Goal: Task Accomplishment & Management: Manage account settings

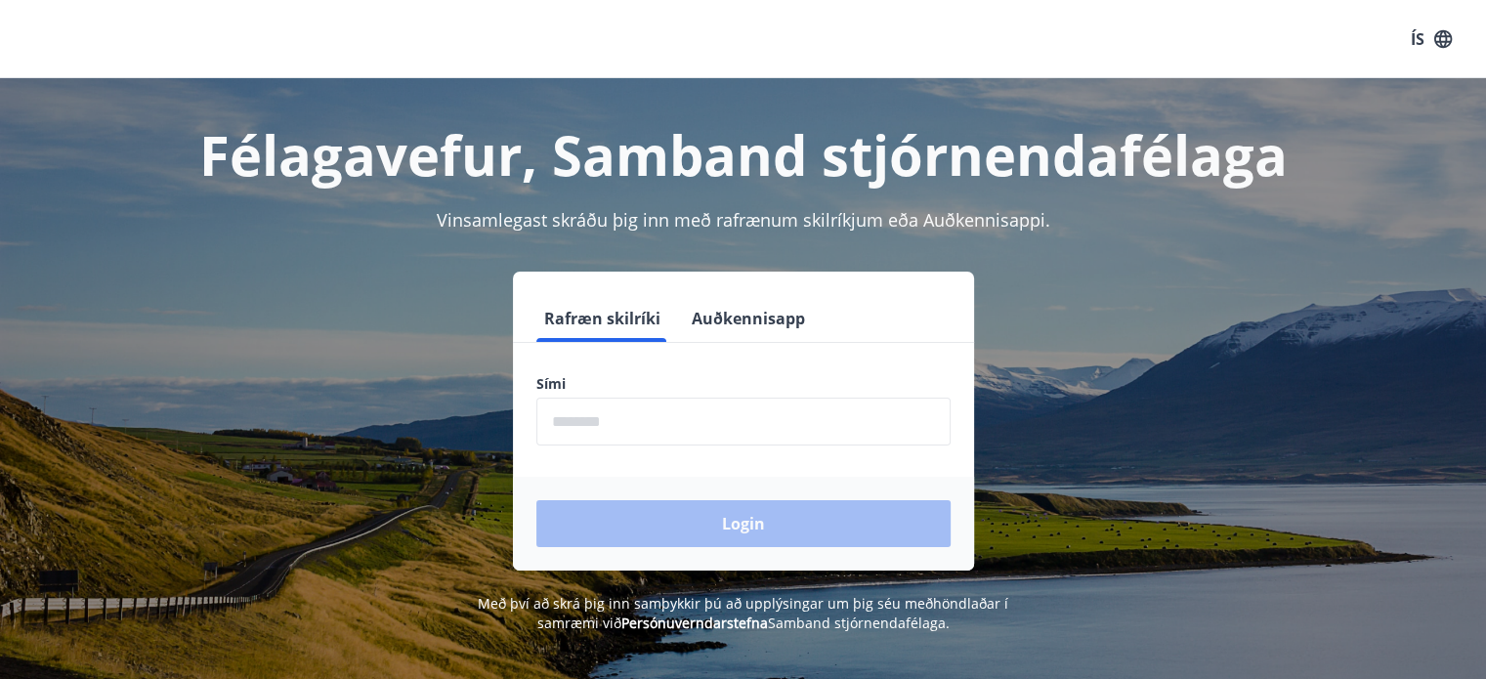
click at [625, 423] on input "phone" at bounding box center [744, 422] width 414 height 48
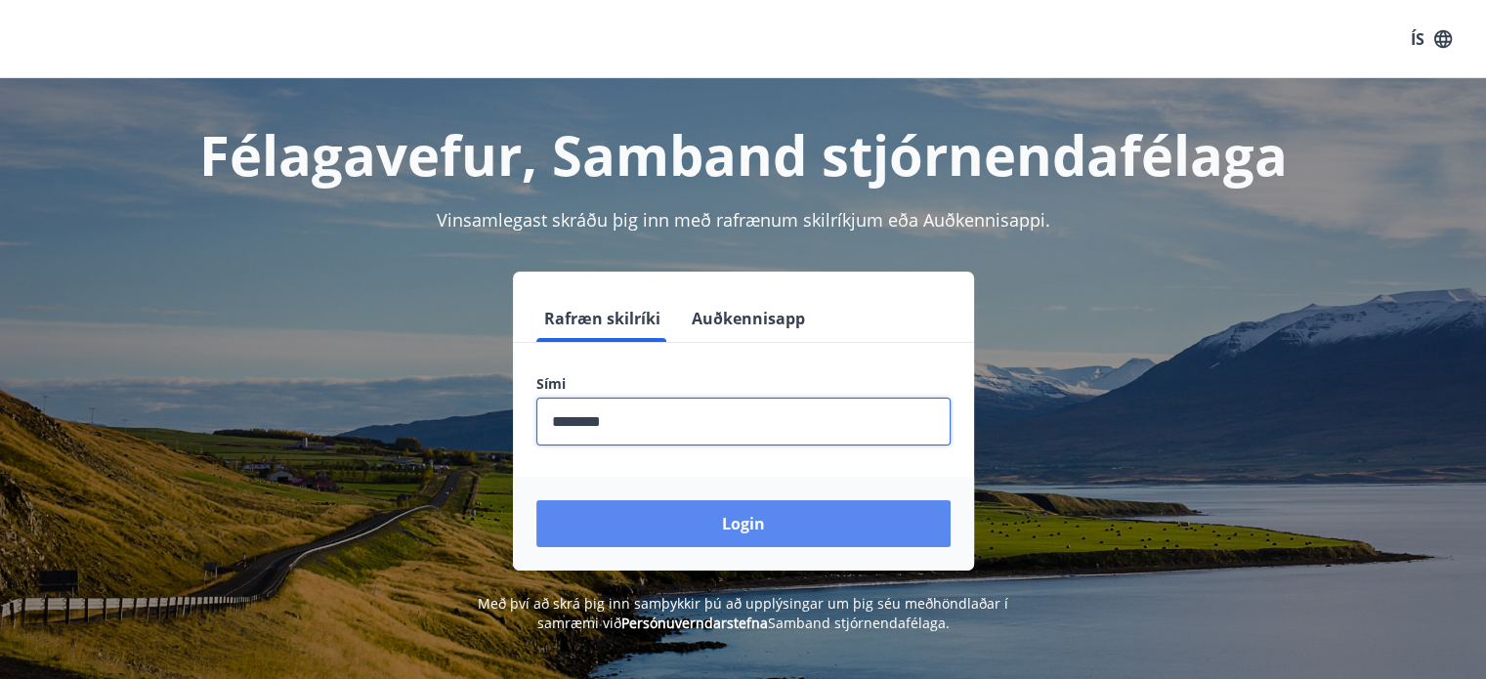
type input "********"
click at [712, 507] on button "Login" at bounding box center [744, 523] width 414 height 47
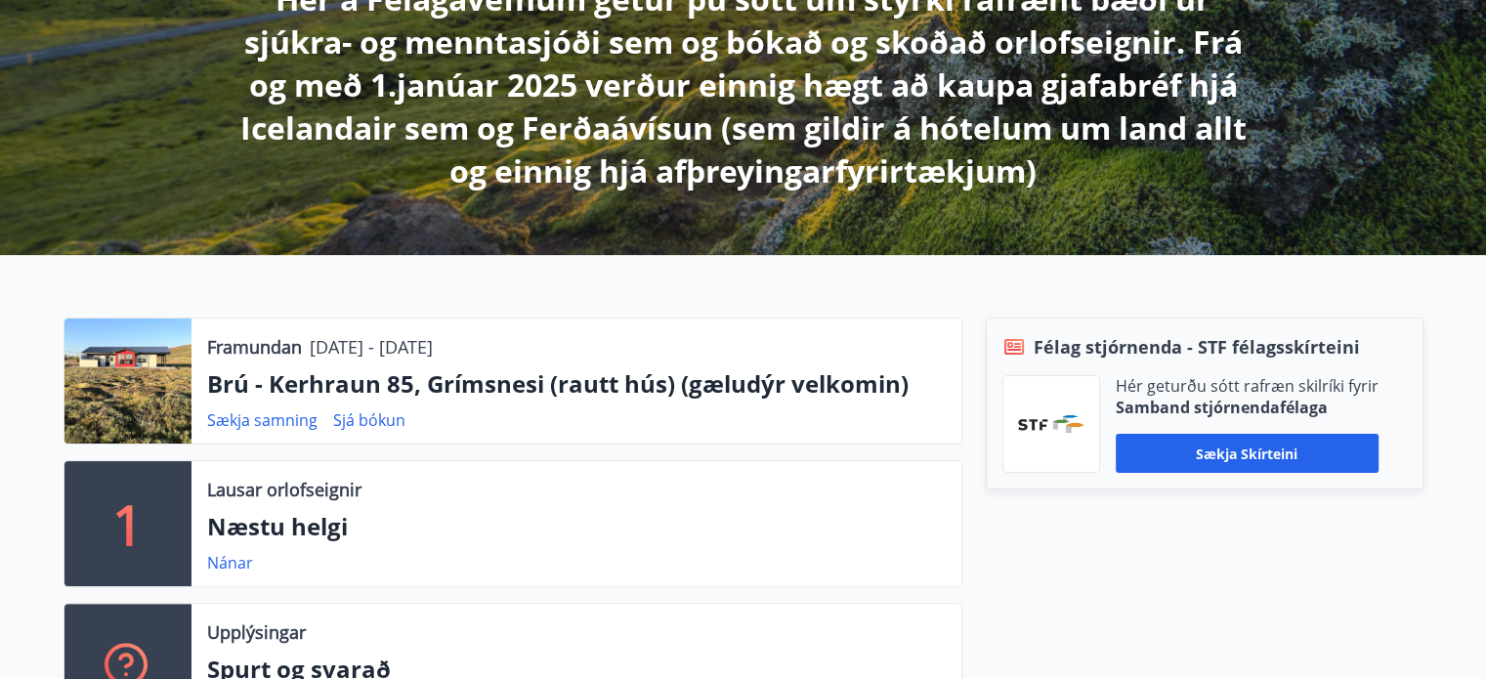
scroll to position [586, 0]
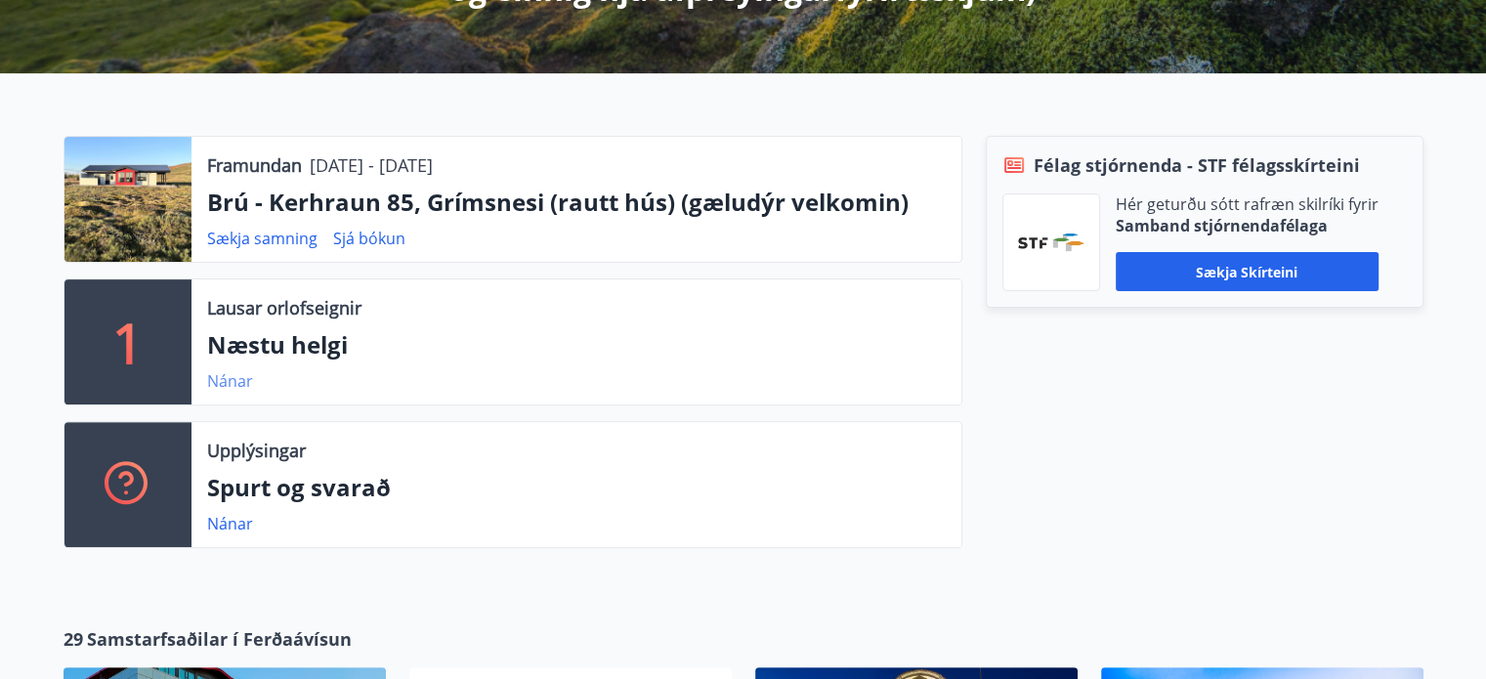
click at [238, 382] on link "Nánar" at bounding box center [230, 381] width 46 height 22
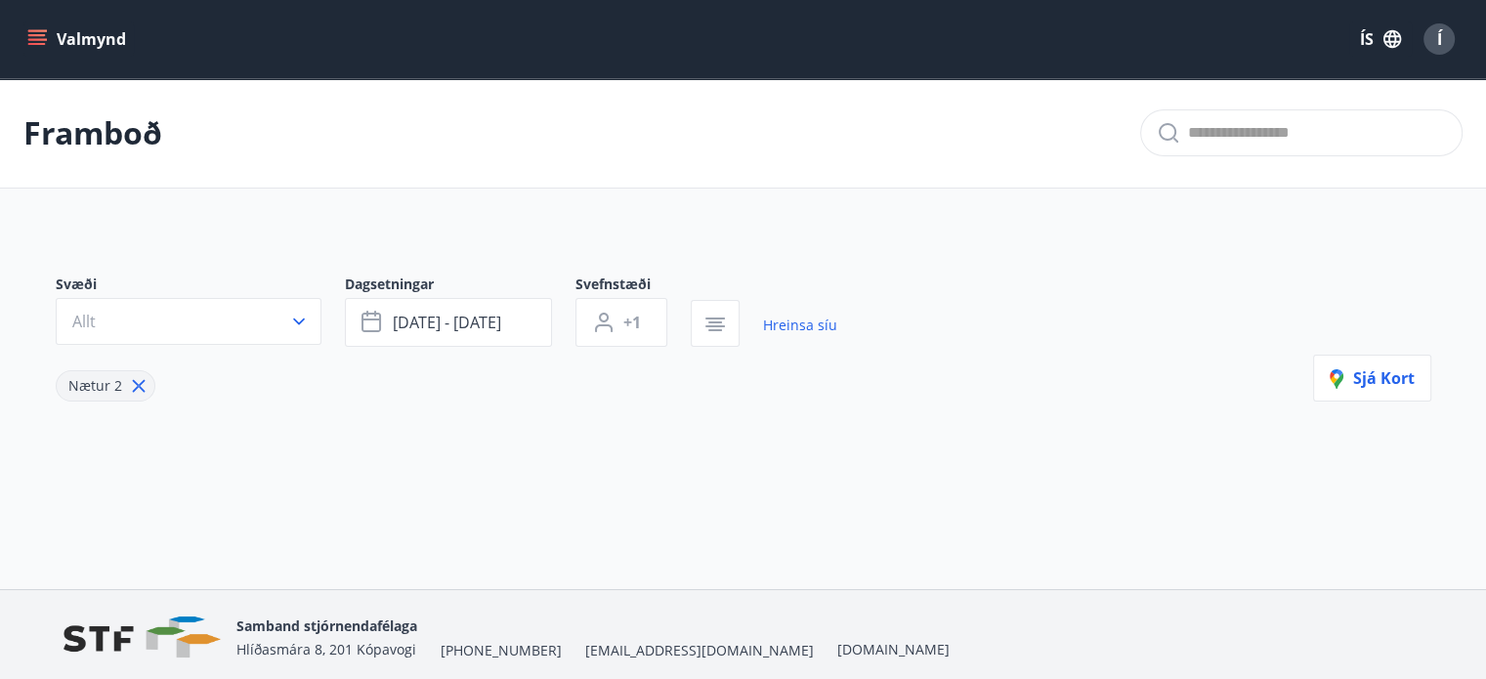
type input "*"
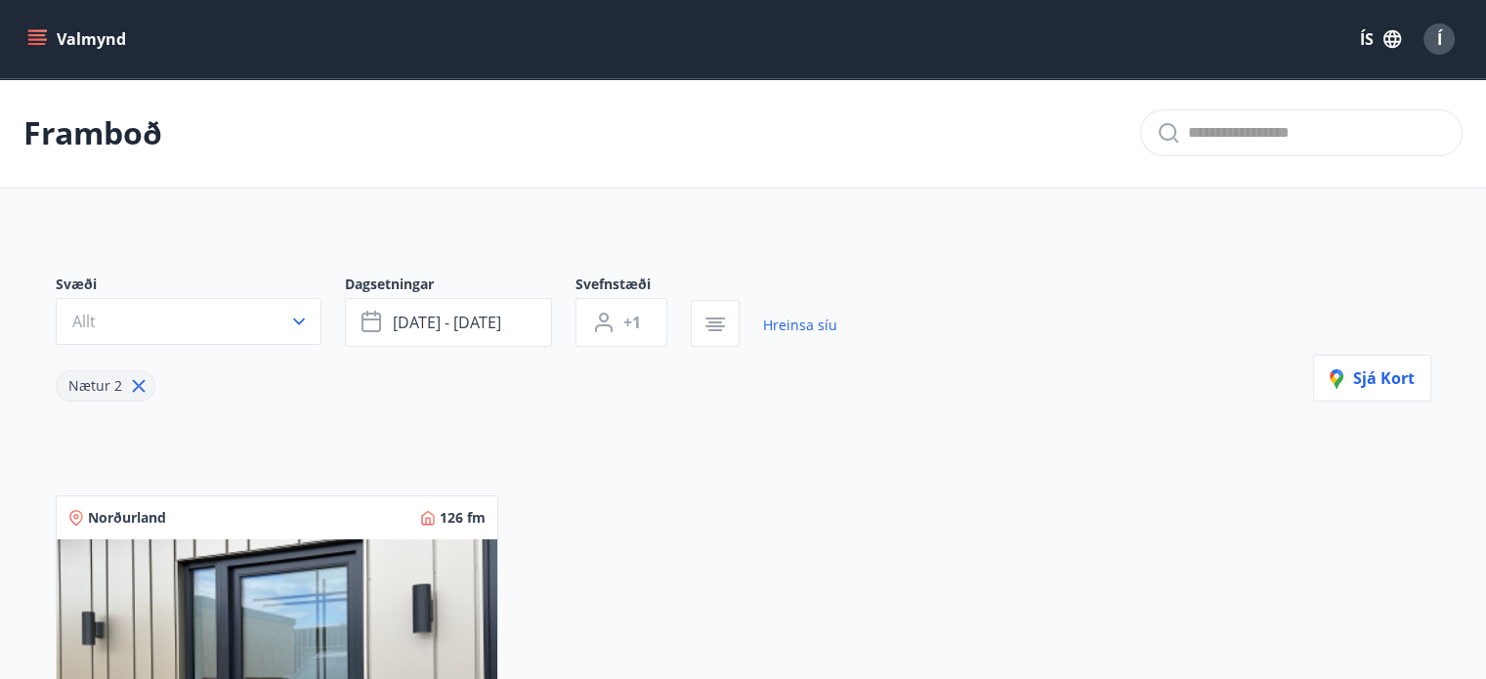
click at [33, 42] on icon "menu" at bounding box center [37, 39] width 20 height 20
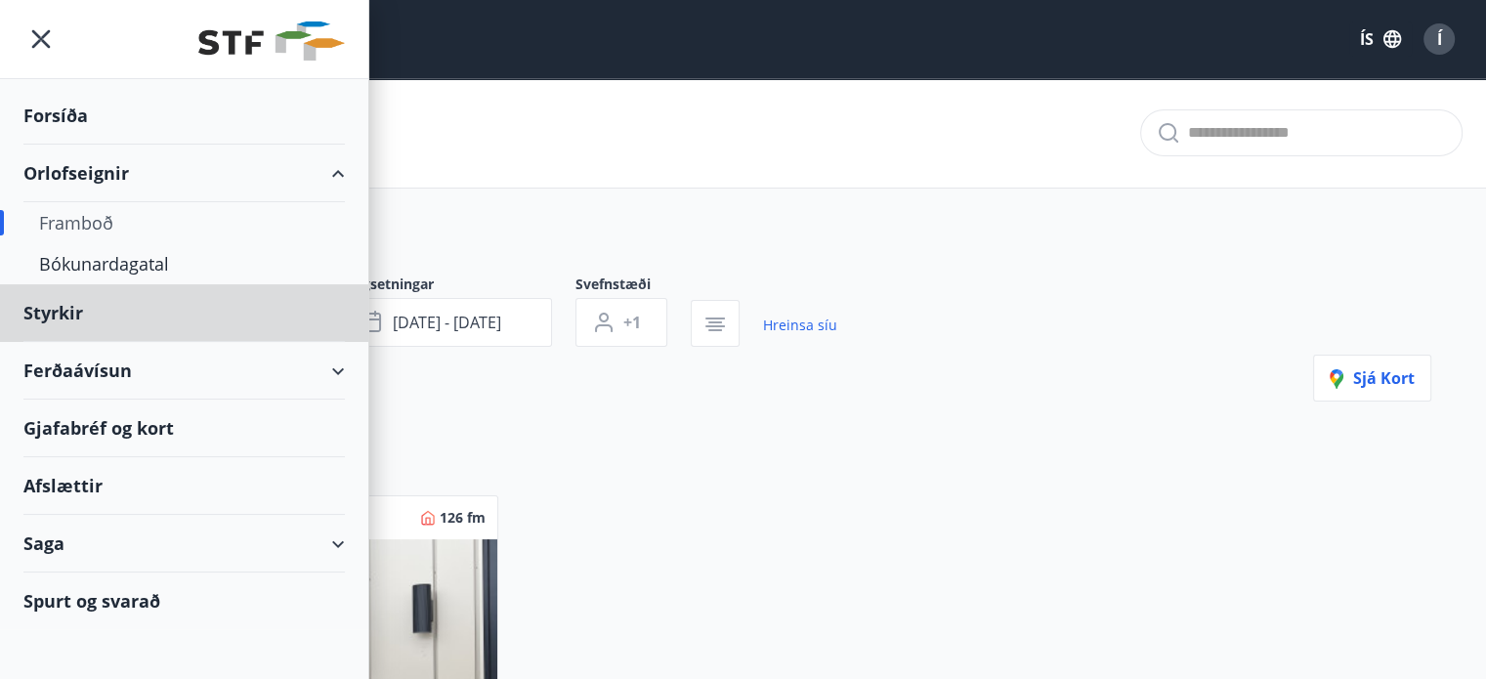
click at [69, 108] on div "Forsíða" at bounding box center [184, 116] width 322 height 58
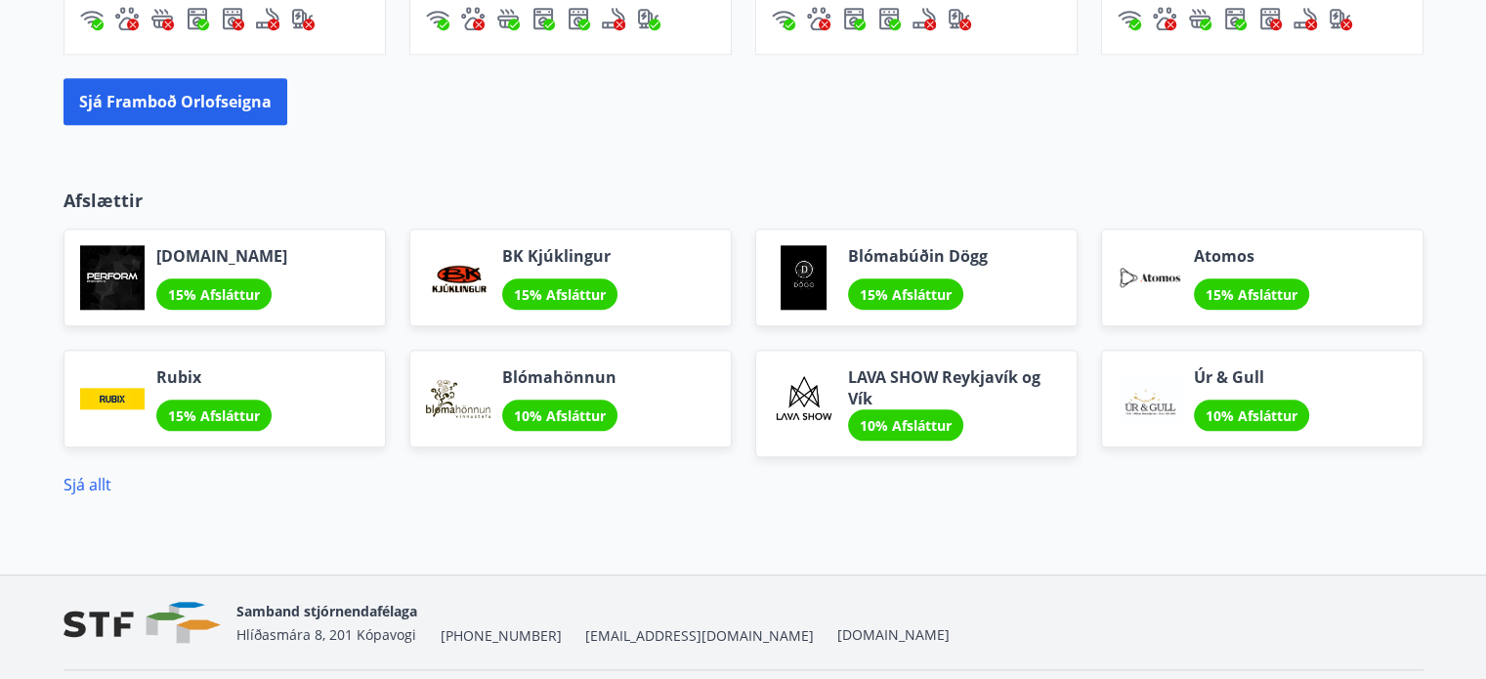
scroll to position [1955, 0]
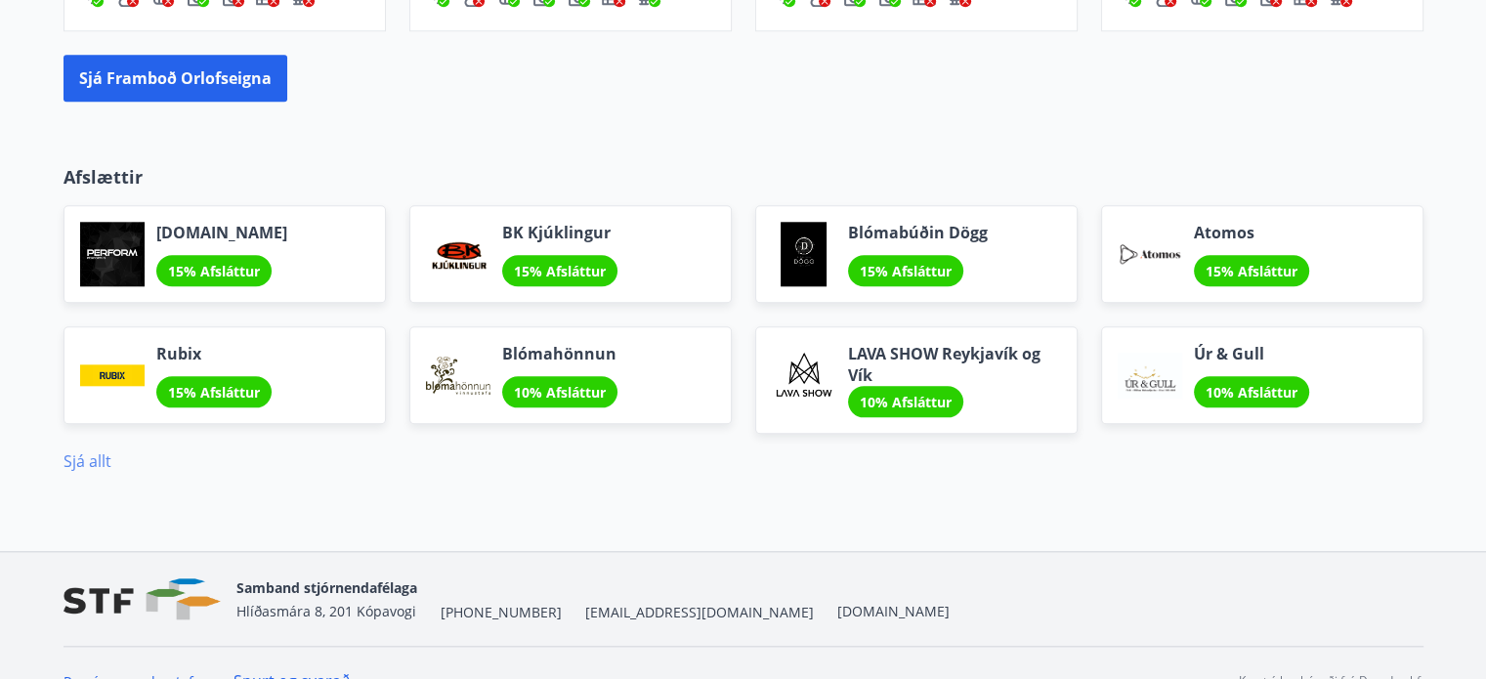
click at [77, 457] on link "Sjá allt" at bounding box center [88, 462] width 48 height 22
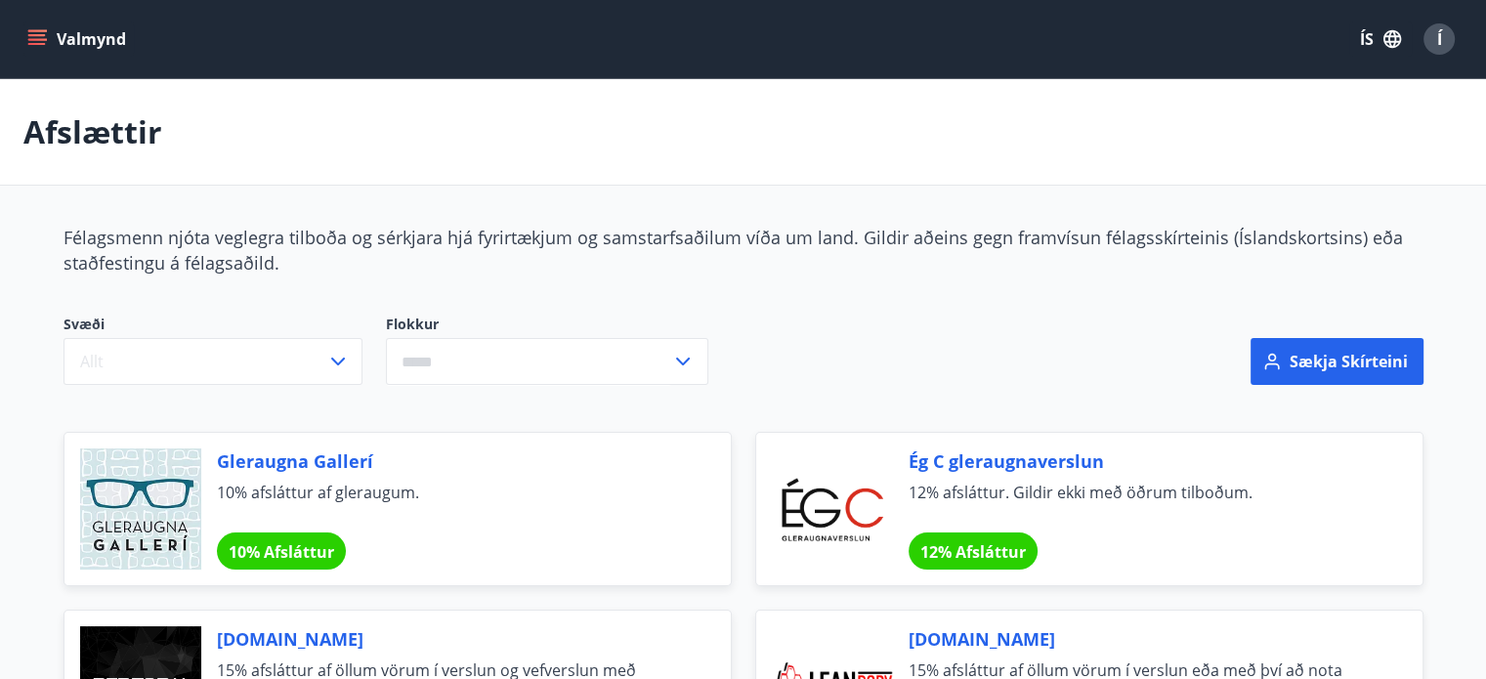
click at [49, 42] on button "Valmynd" at bounding box center [78, 39] width 110 height 35
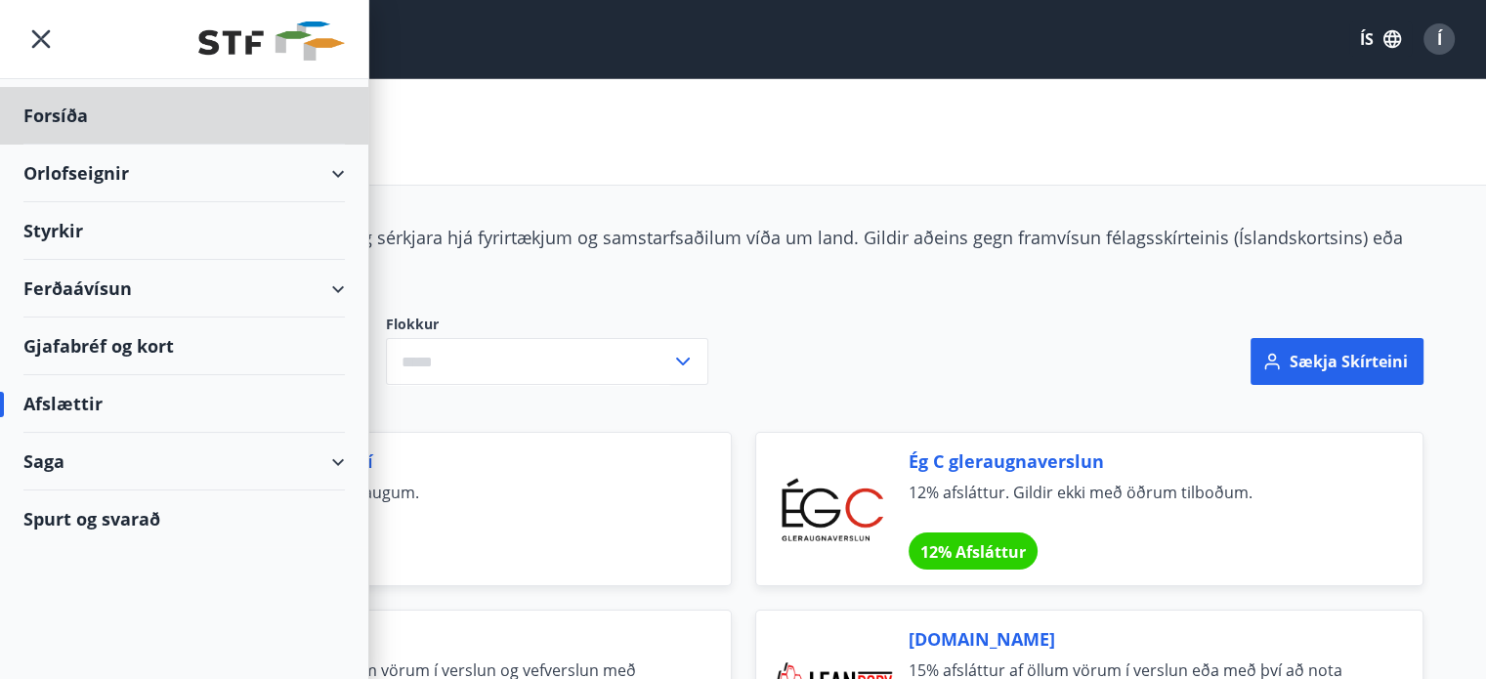
click at [77, 221] on div "Styrkir" at bounding box center [184, 231] width 322 height 58
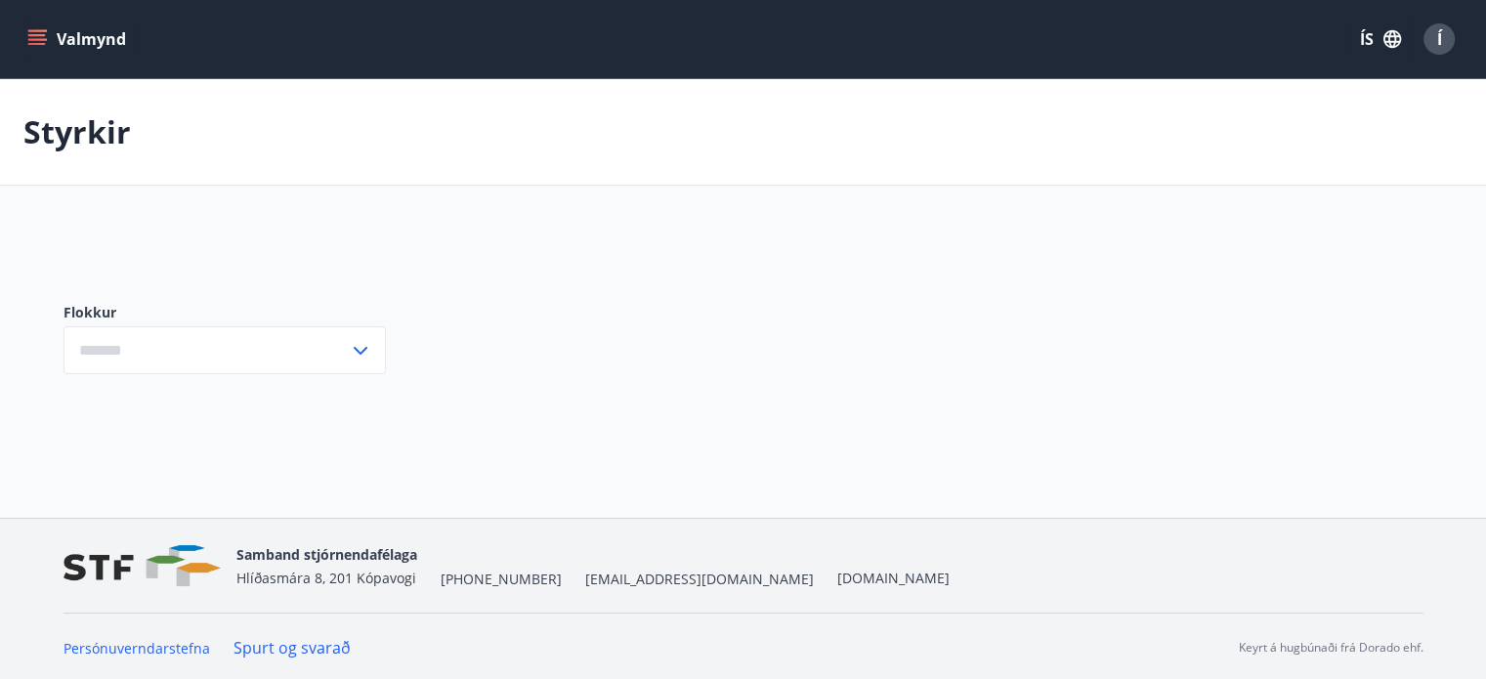
type input "***"
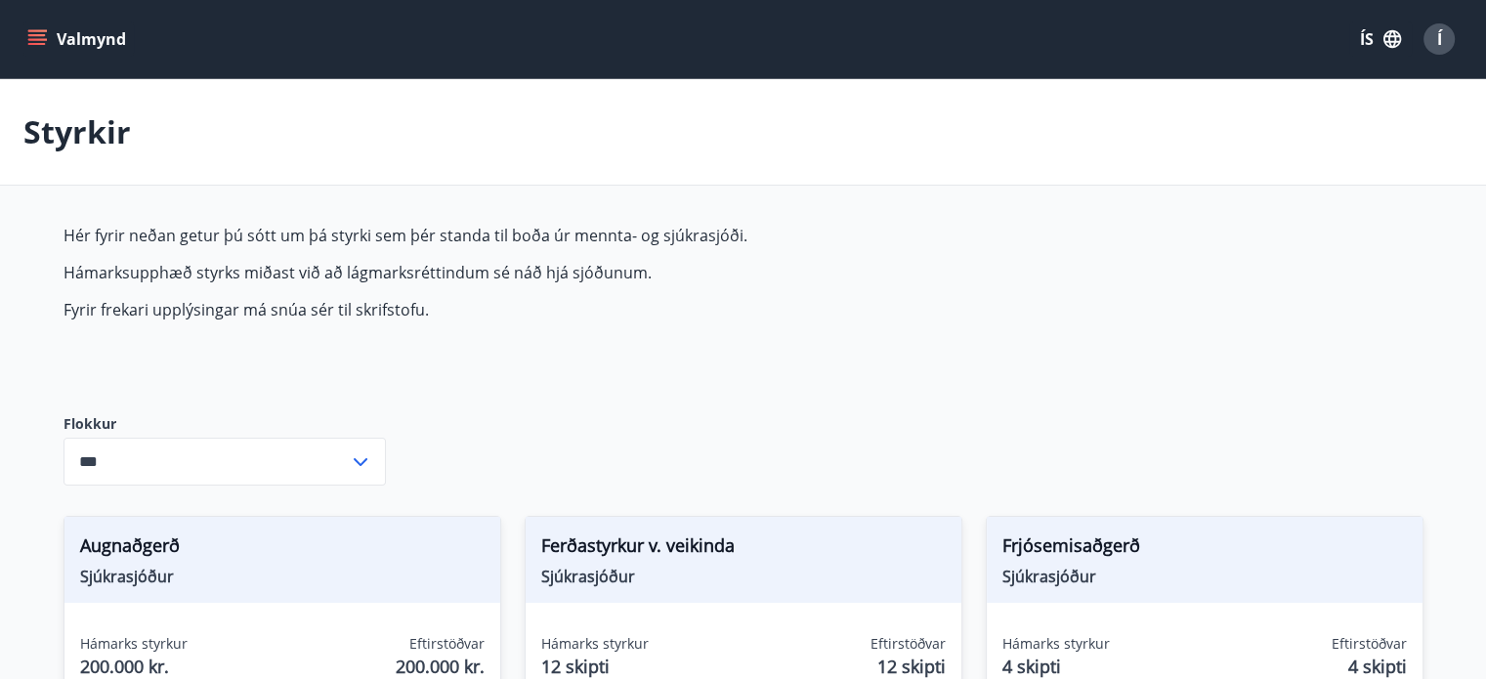
click at [38, 38] on icon "menu" at bounding box center [37, 39] width 20 height 20
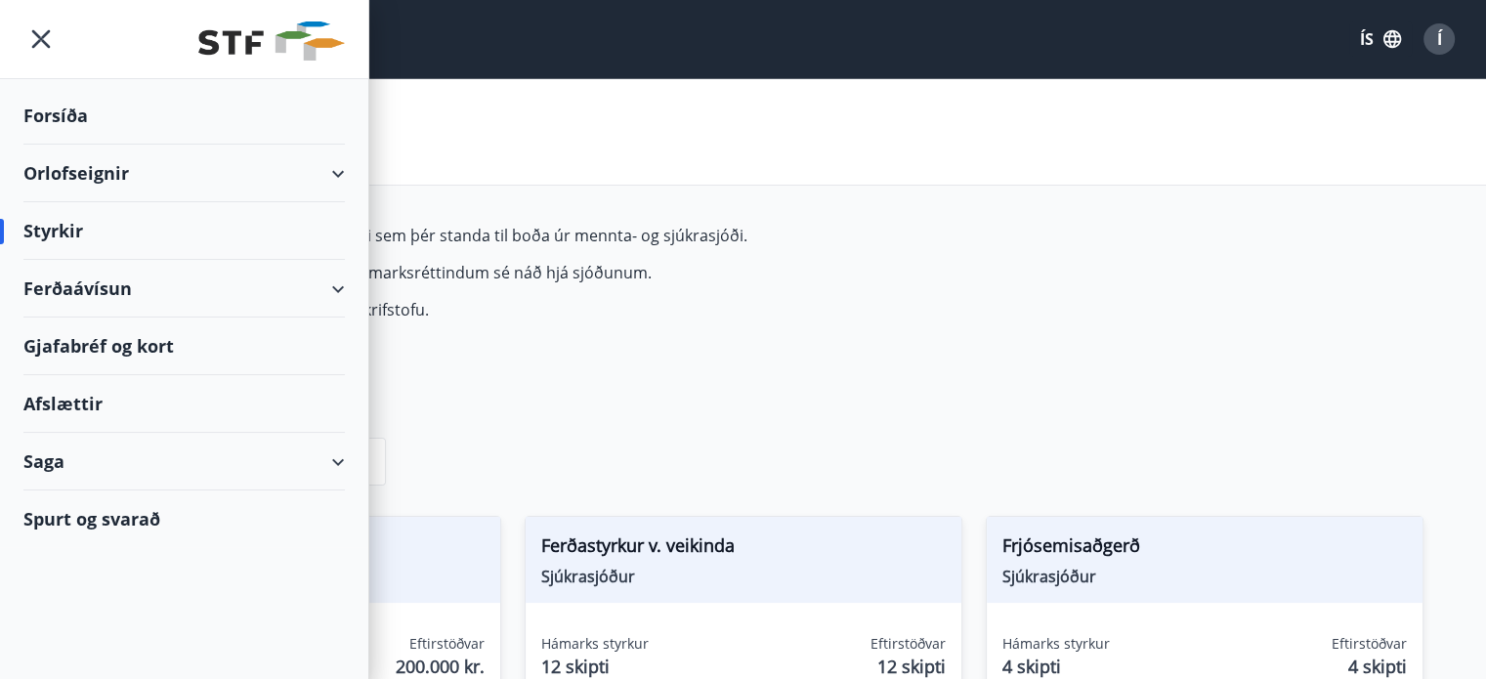
click at [339, 455] on div "Saga" at bounding box center [184, 462] width 322 height 58
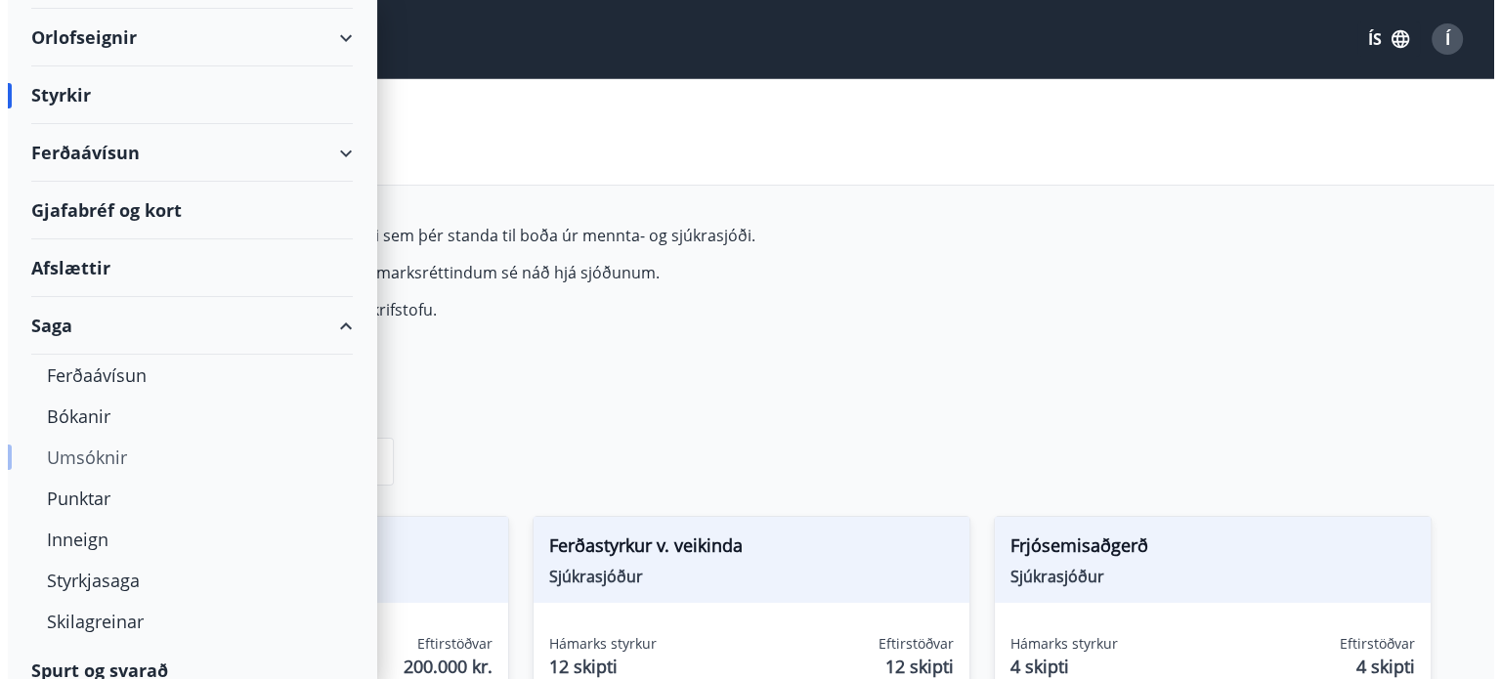
scroll to position [153, 0]
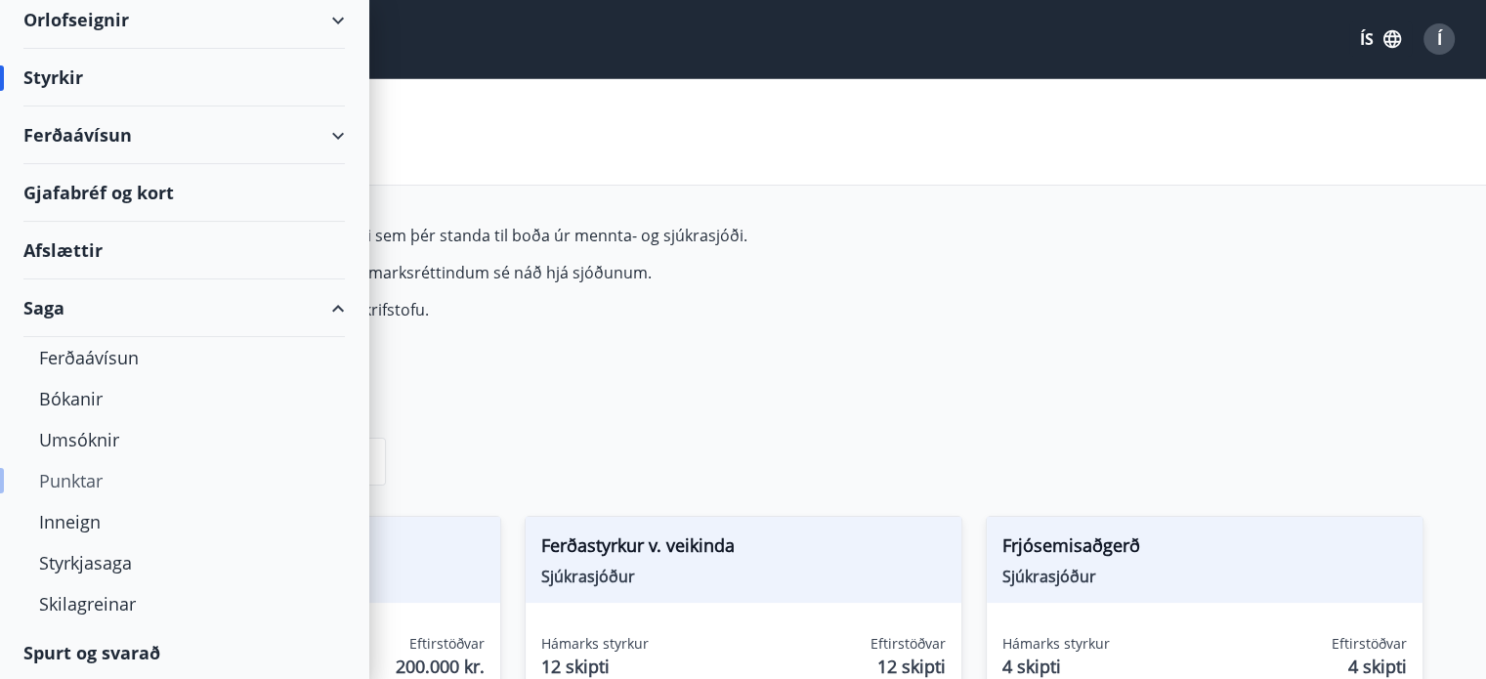
click at [103, 477] on div "Punktar" at bounding box center [184, 480] width 290 height 41
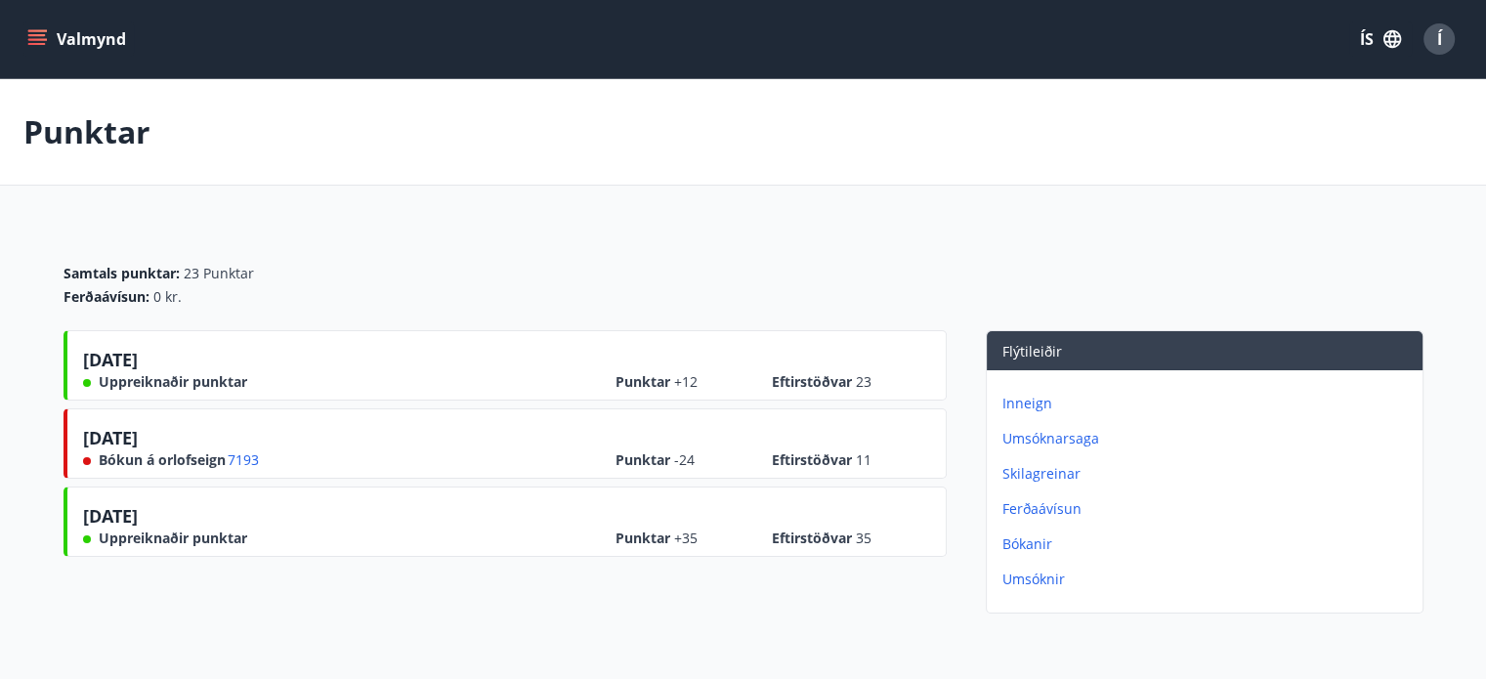
click at [1438, 28] on span "Í" at bounding box center [1440, 39] width 5 height 22
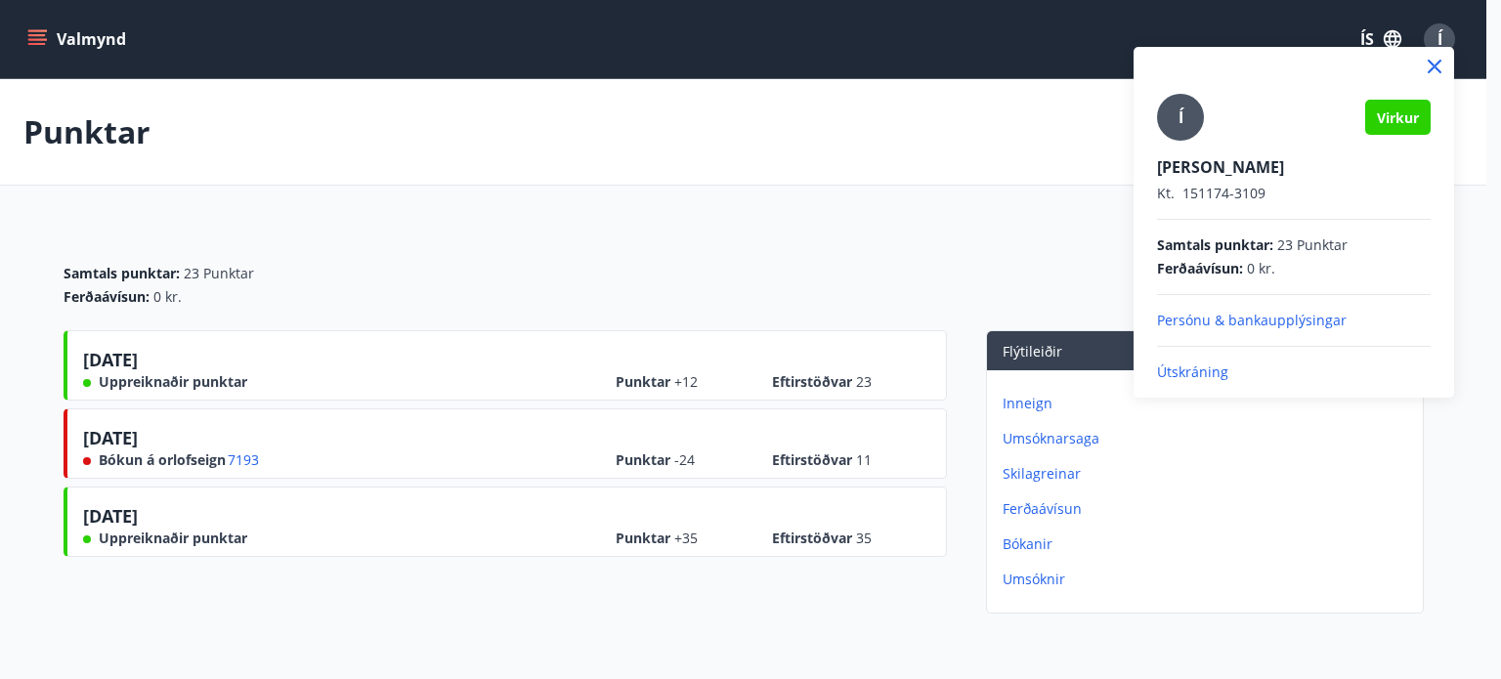
click at [1240, 376] on p "Útskráning" at bounding box center [1294, 373] width 274 height 20
click at [1189, 366] on p "Útskráning" at bounding box center [1294, 373] width 274 height 20
